Goal: Information Seeking & Learning: Learn about a topic

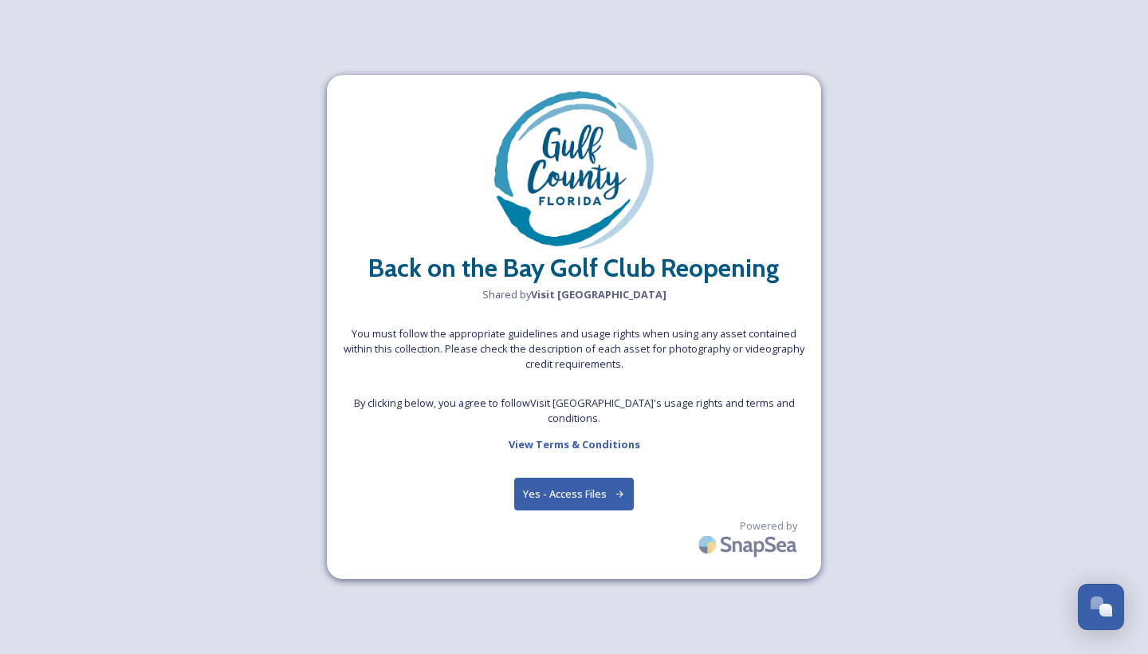
click at [579, 489] on button "Yes - Access Files" at bounding box center [574, 494] width 120 height 33
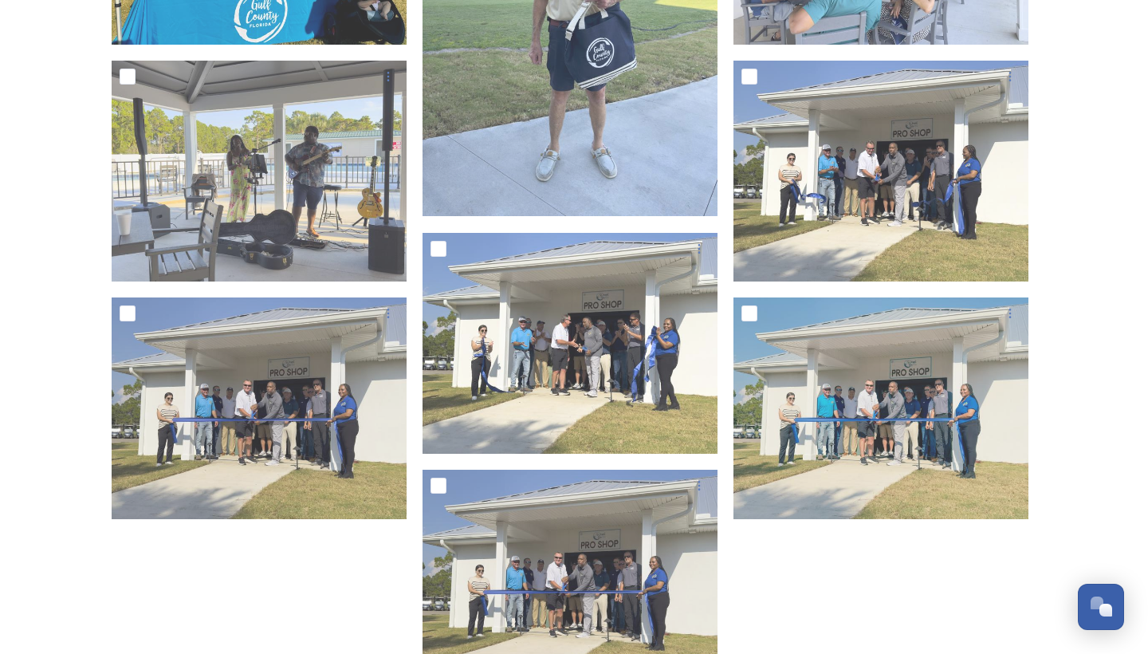
scroll to position [506, 0]
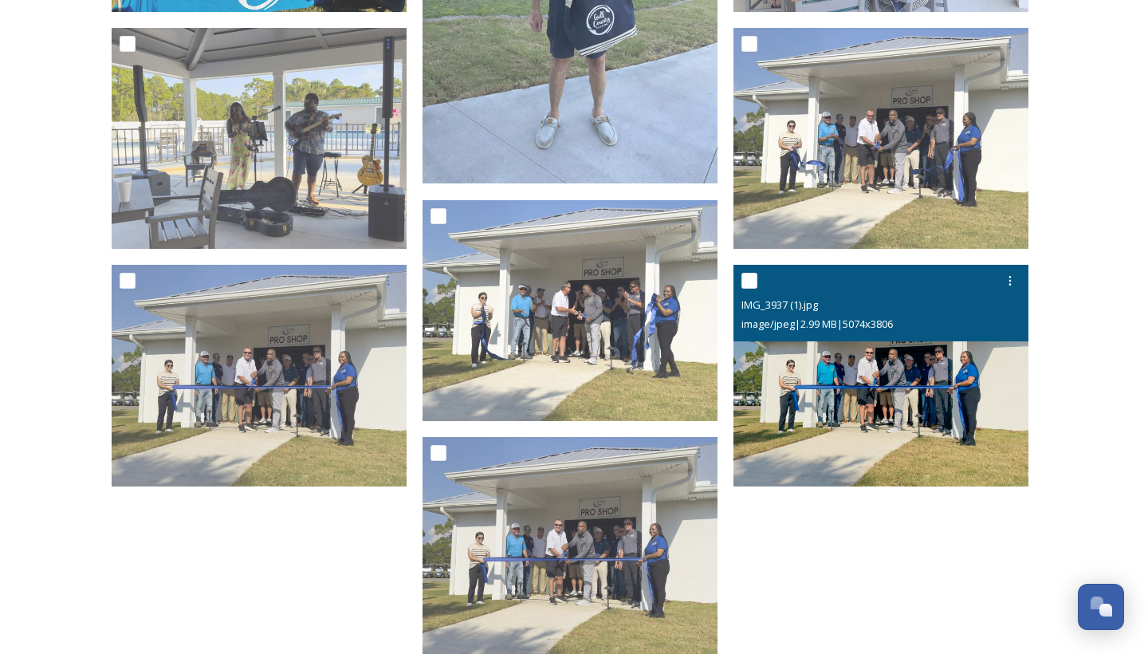
click at [880, 421] on img at bounding box center [881, 376] width 295 height 222
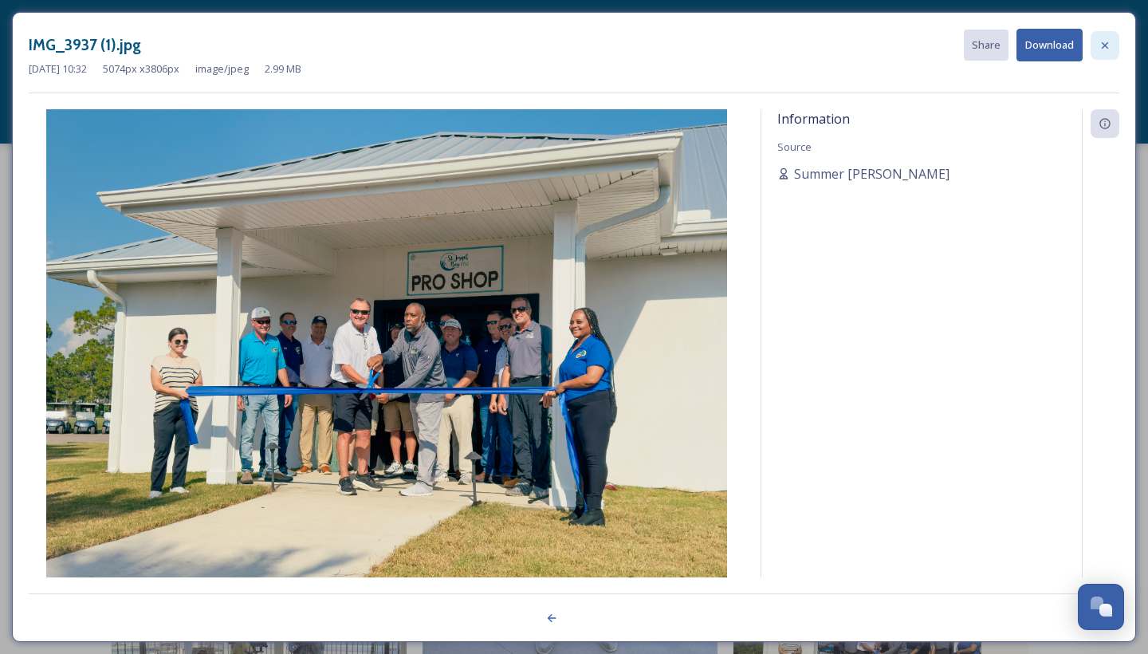
click at [1105, 43] on icon at bounding box center [1105, 45] width 13 height 13
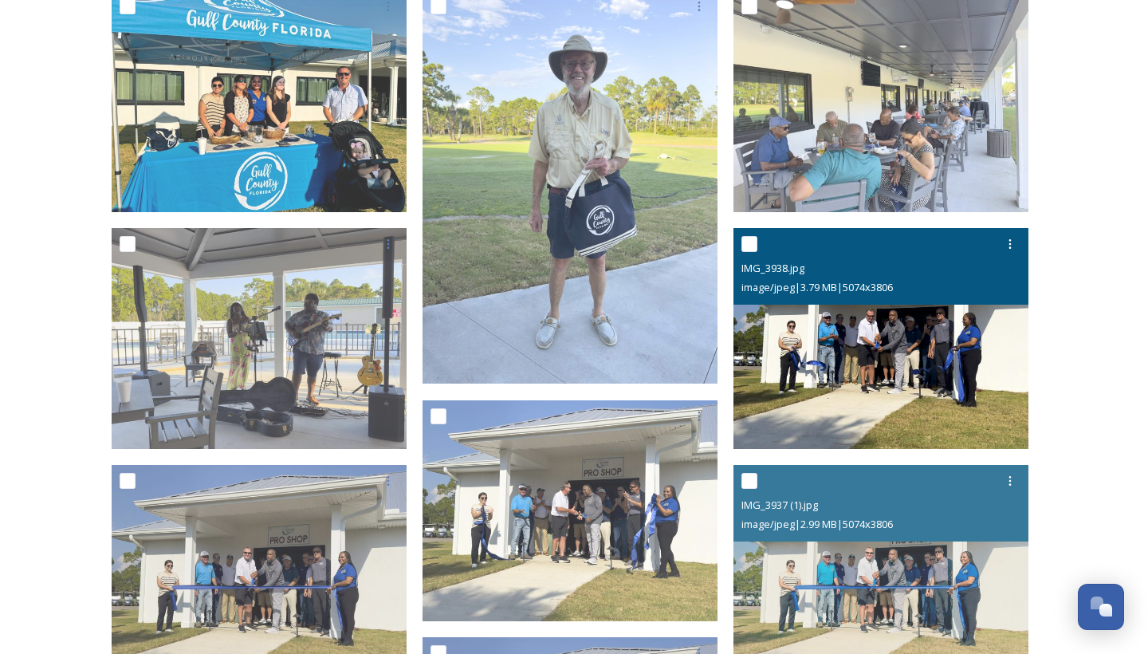
scroll to position [233, 0]
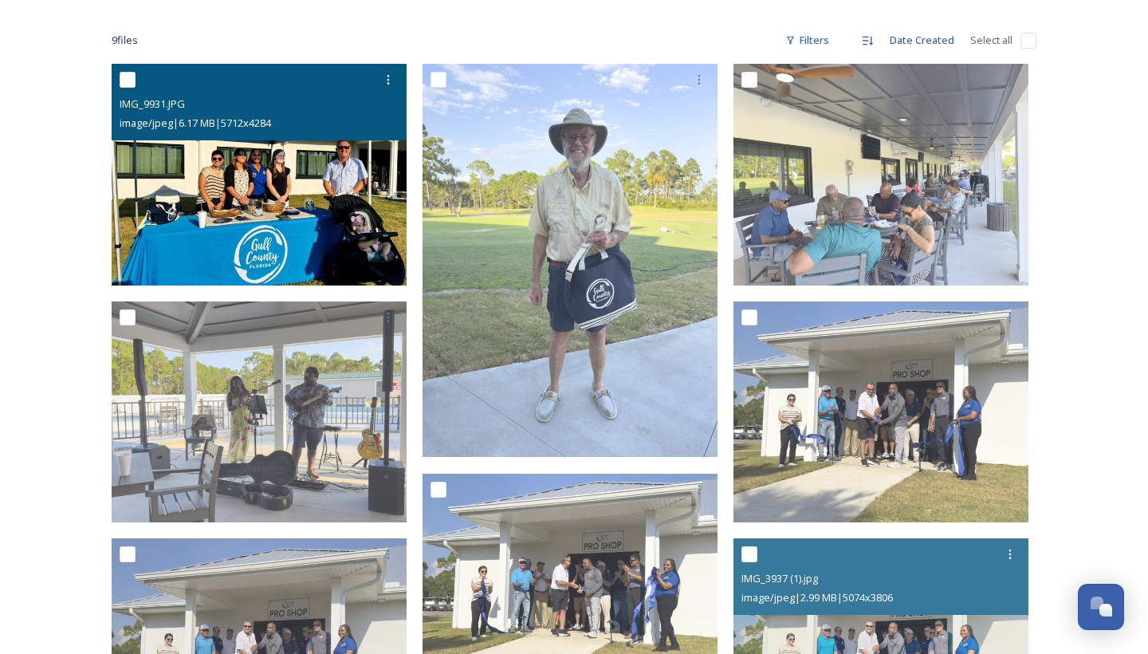
click at [270, 171] on img at bounding box center [259, 175] width 295 height 222
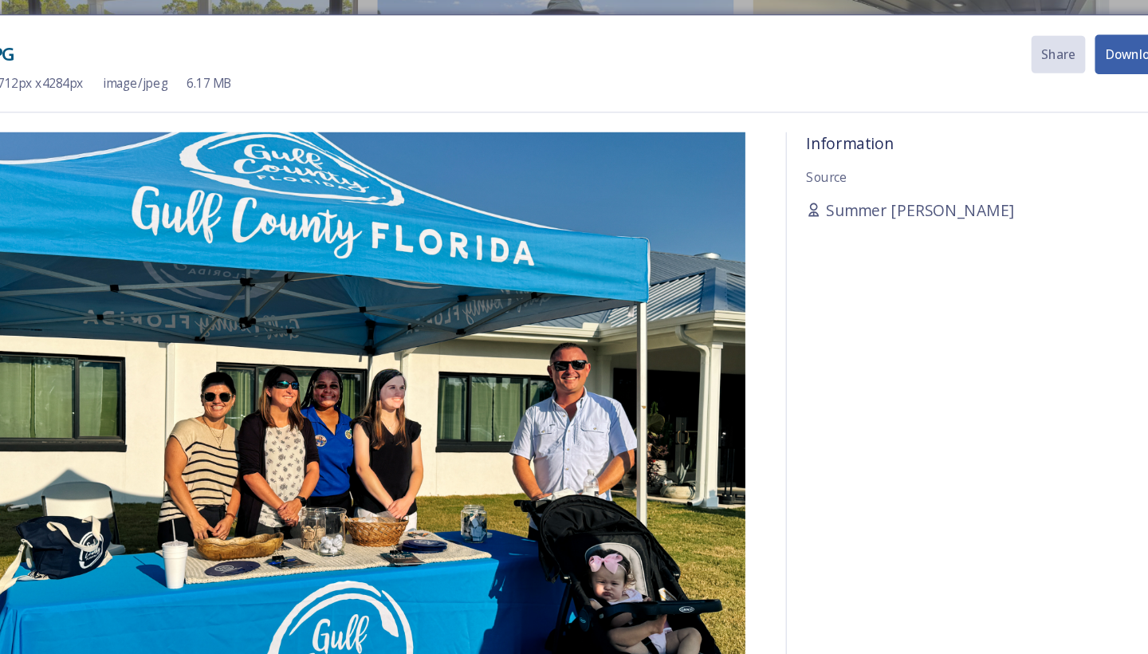
scroll to position [283, 0]
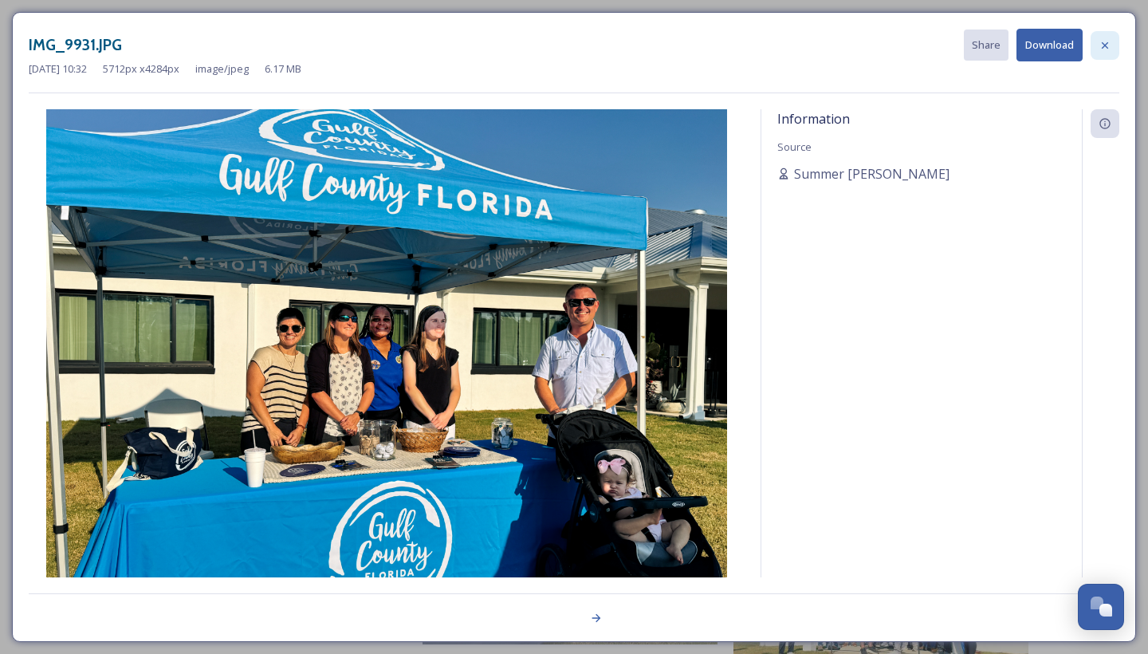
click at [1103, 46] on icon at bounding box center [1105, 45] width 13 height 13
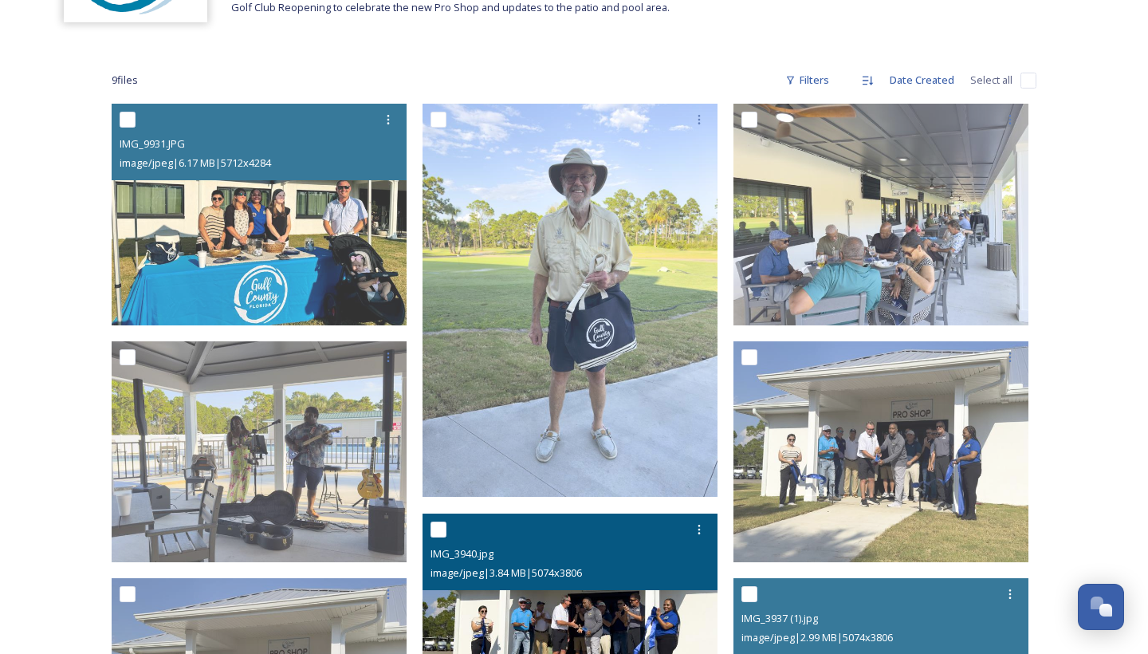
scroll to position [192, 0]
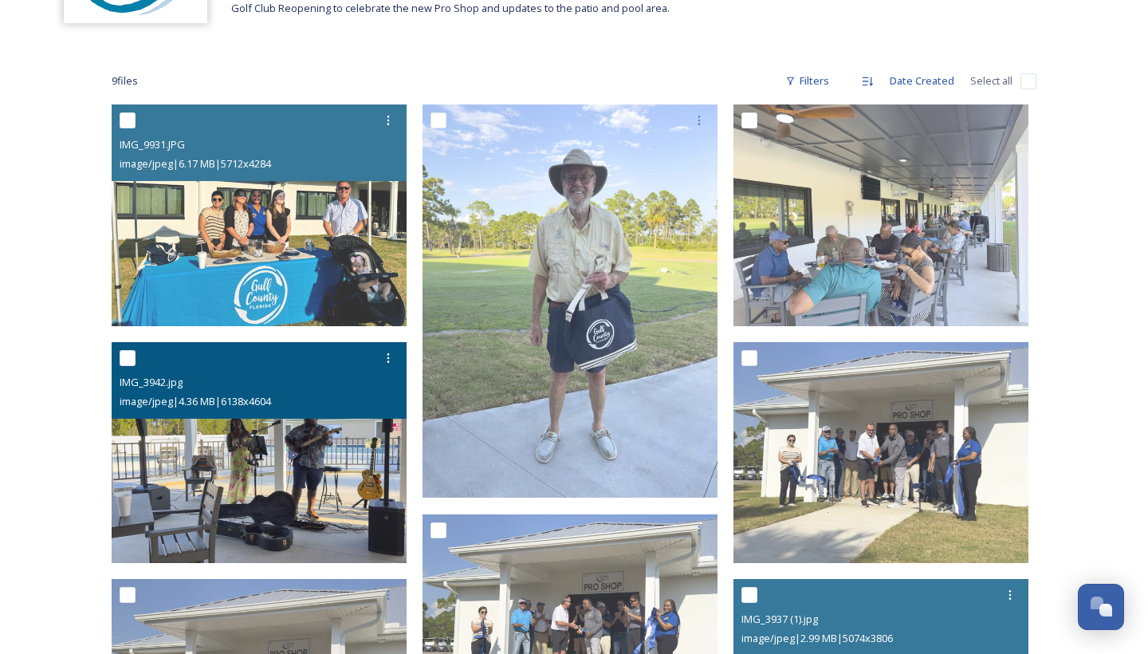
click at [293, 465] on img at bounding box center [259, 453] width 295 height 222
